Goal: Information Seeking & Learning: Understand process/instructions

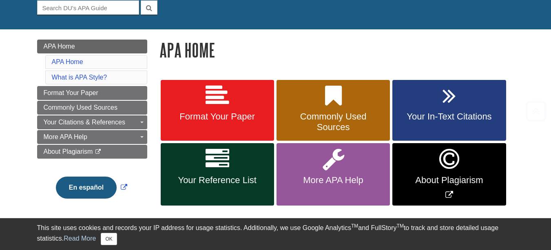
scroll to position [122, 0]
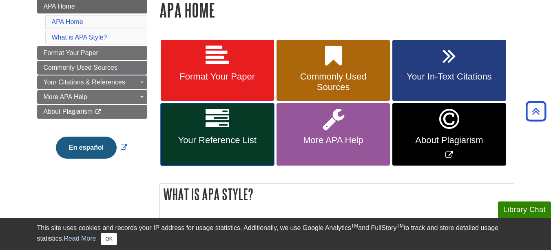
click at [206, 143] on span "Your Reference List" at bounding box center [217, 140] width 101 height 11
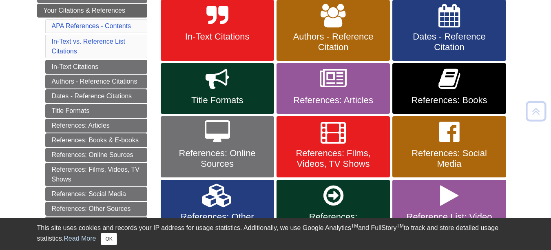
scroll to position [163, 0]
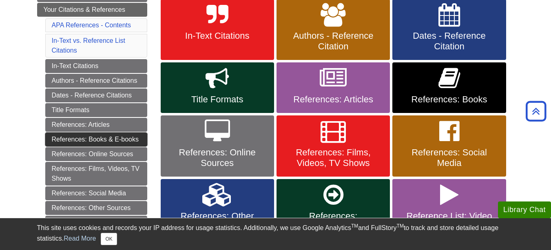
click at [137, 137] on link "References: Books & E-books" at bounding box center [96, 140] width 102 height 14
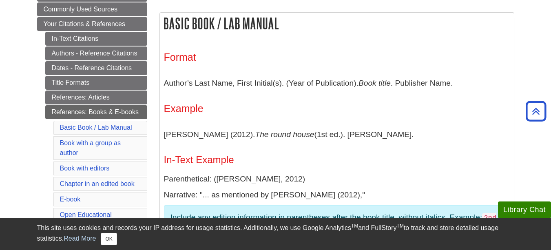
scroll to position [163, 0]
